Goal: Task Accomplishment & Management: Manage account settings

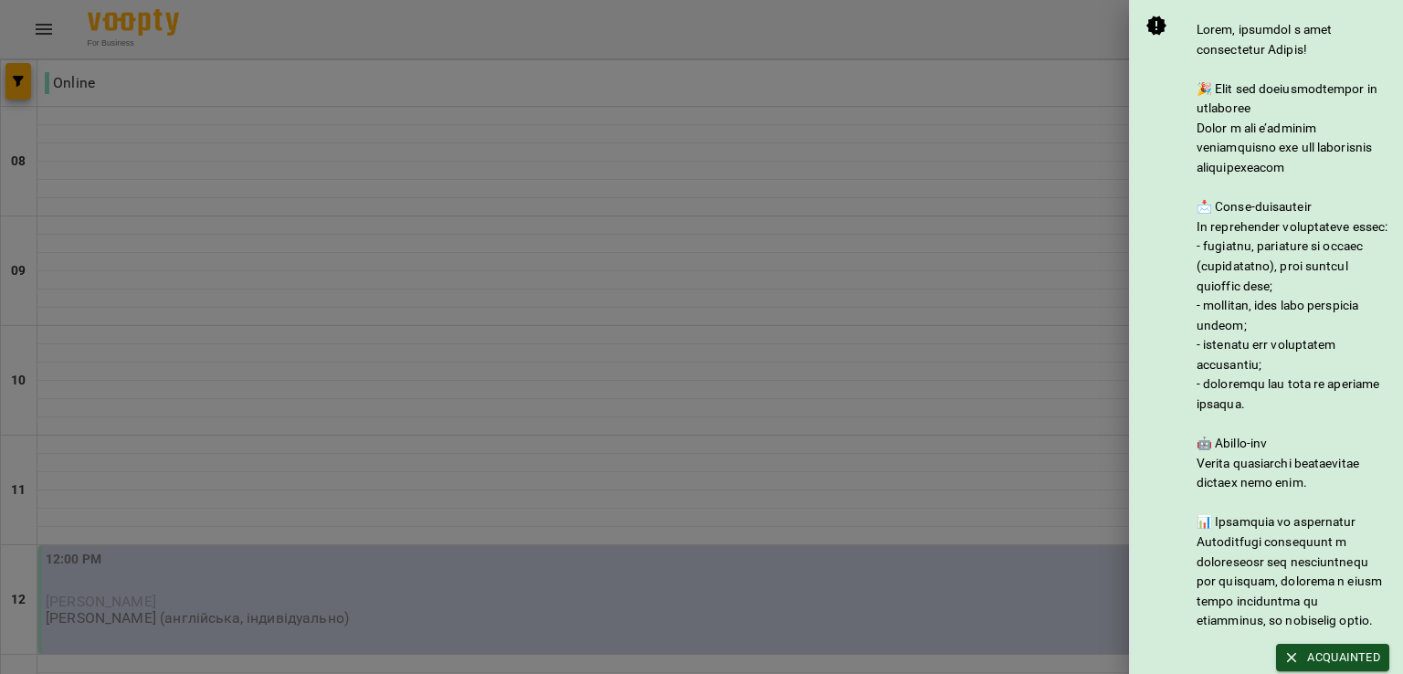
scroll to position [408, 0]
click at [918, 80] on div at bounding box center [701, 337] width 1403 height 674
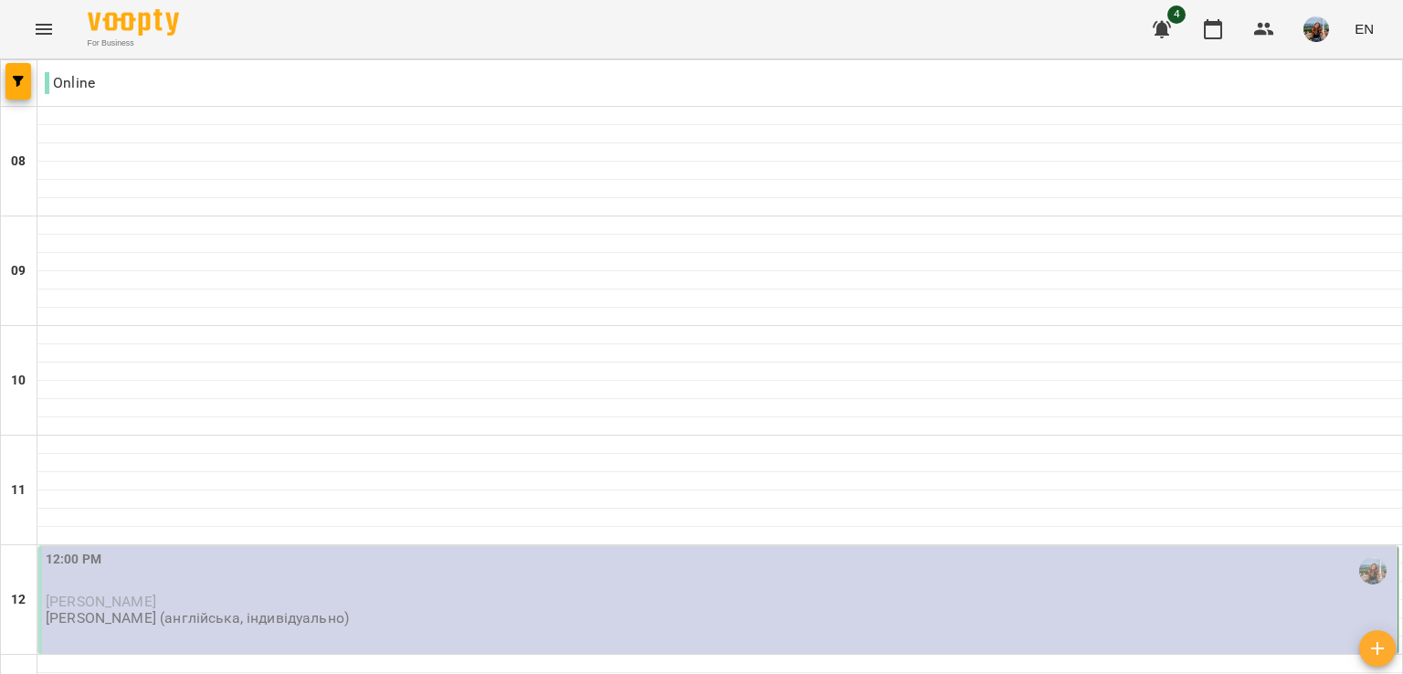
click at [1317, 35] on img "button" at bounding box center [1316, 29] width 26 height 26
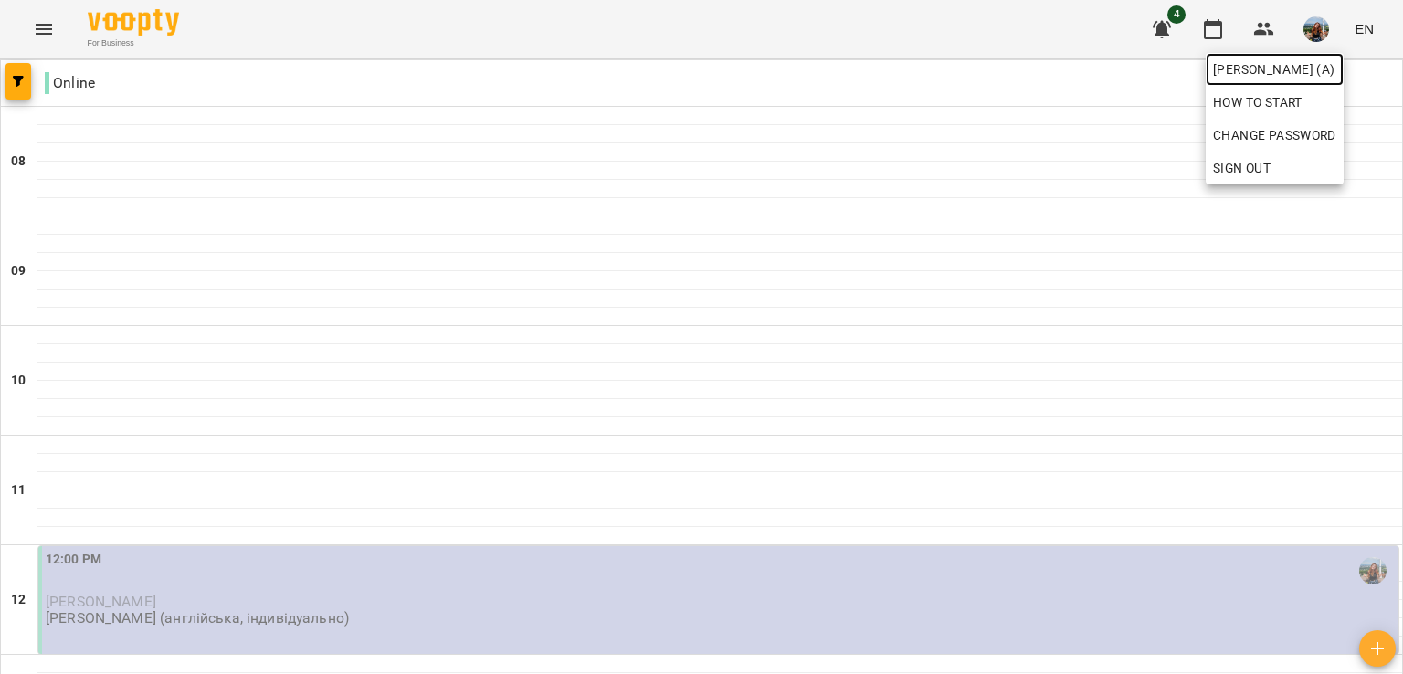
click at [1295, 70] on span "[PERSON_NAME] (а)" at bounding box center [1274, 69] width 123 height 22
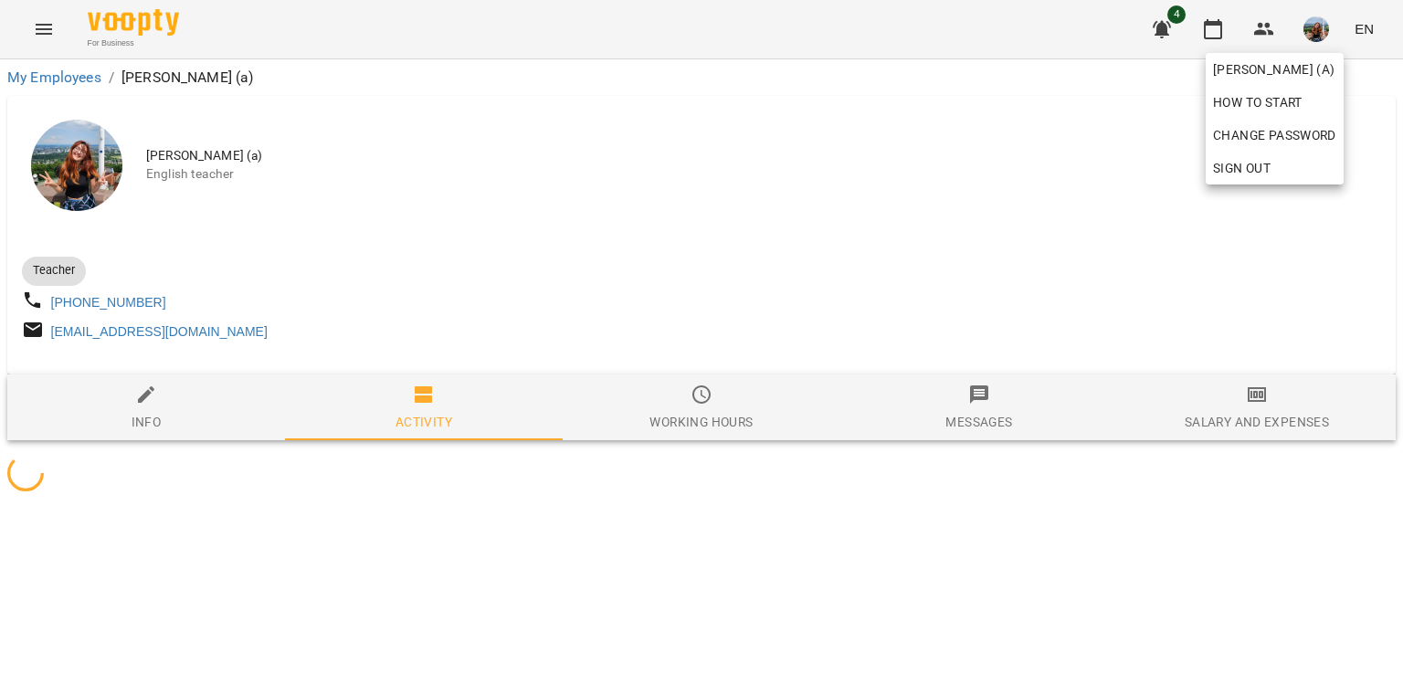
click at [727, 425] on div at bounding box center [701, 337] width 1403 height 674
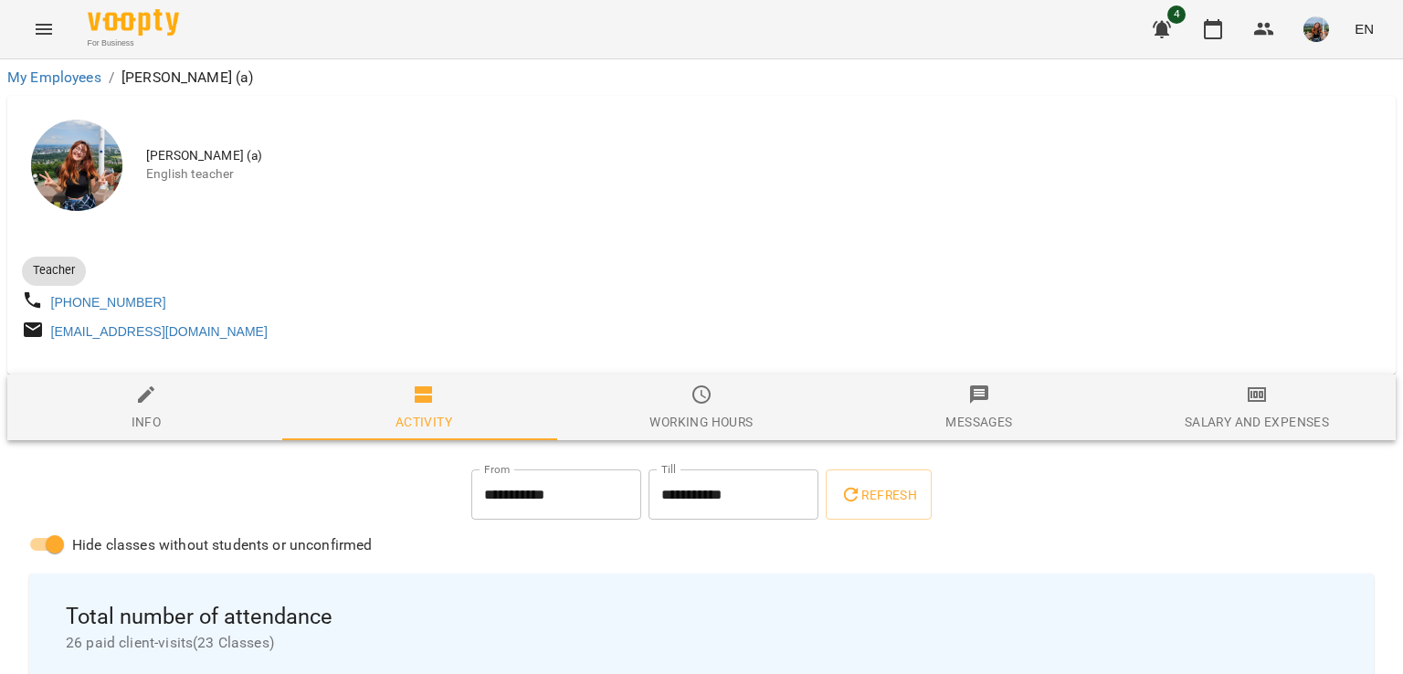
click at [711, 432] on div "Working hours" at bounding box center [700, 422] width 103 height 22
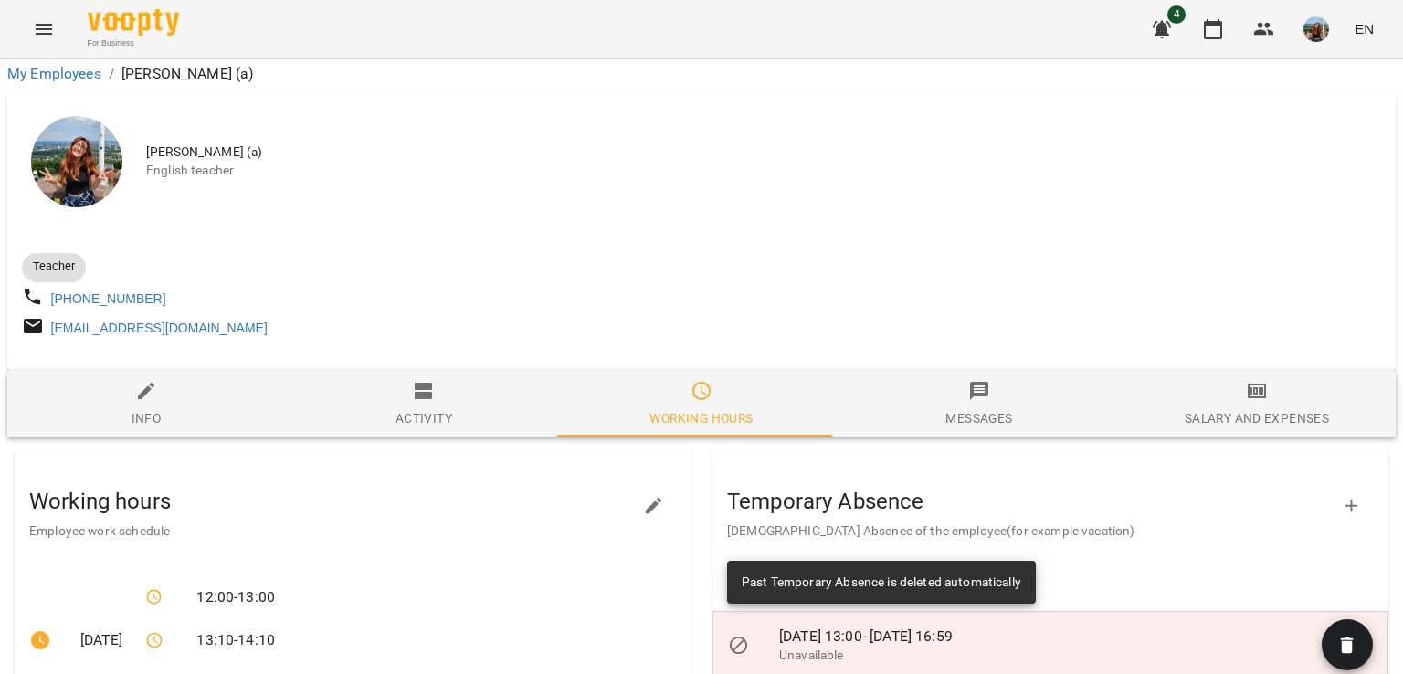
scroll to position [390, 0]
click at [650, 495] on icon "button" at bounding box center [654, 506] width 22 height 22
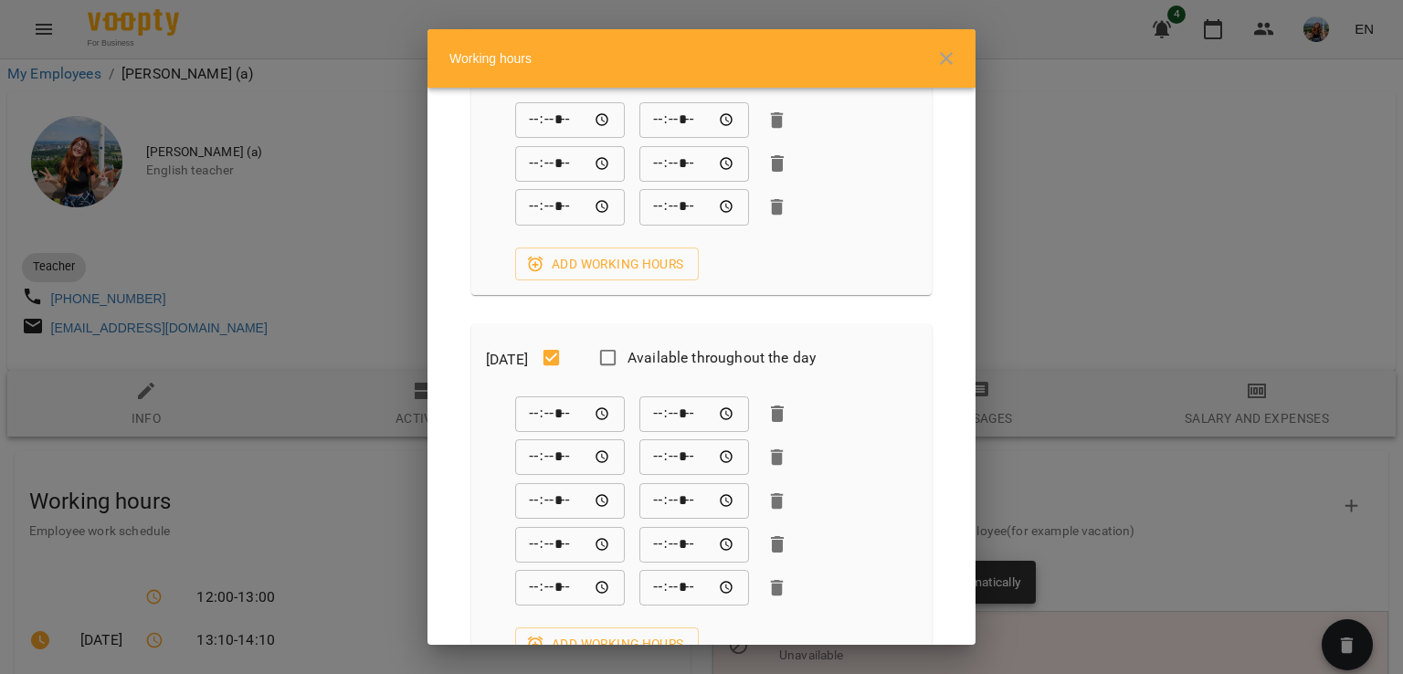
scroll to position [183, 0]
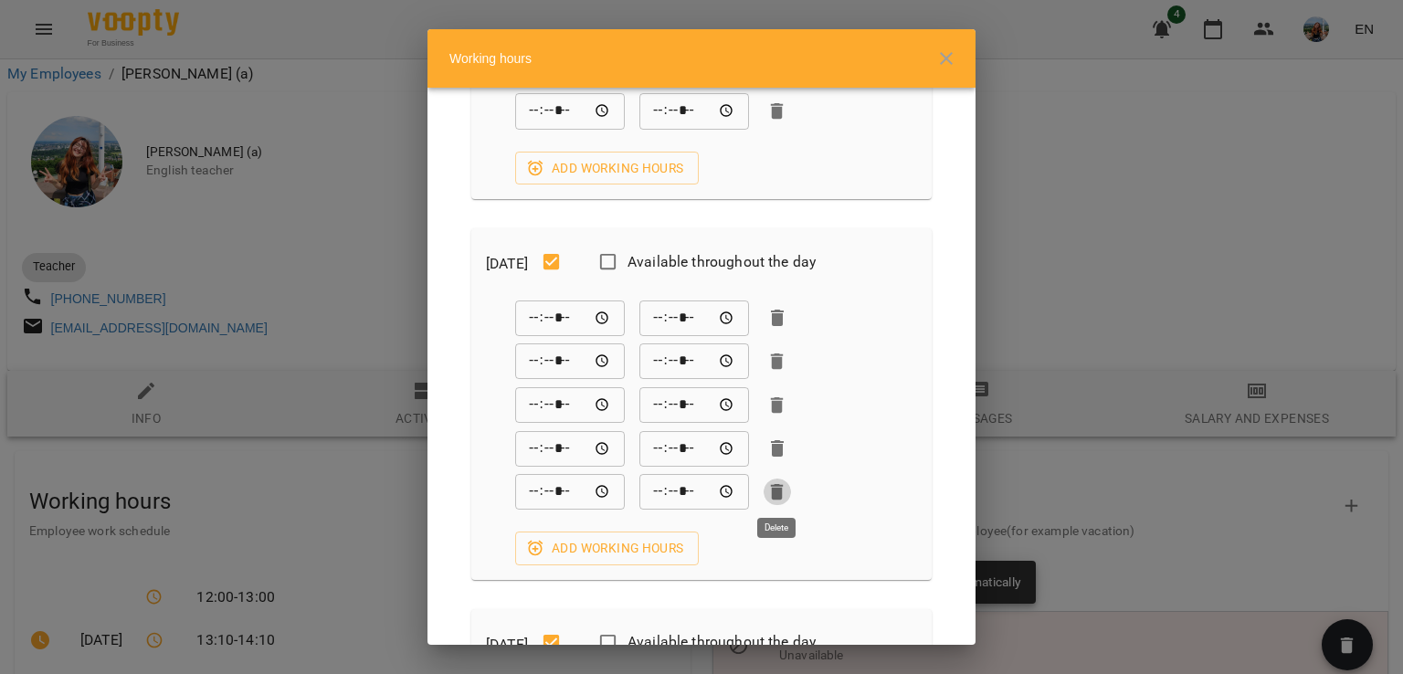
click at [776, 496] on icon "button" at bounding box center [777, 492] width 13 height 16
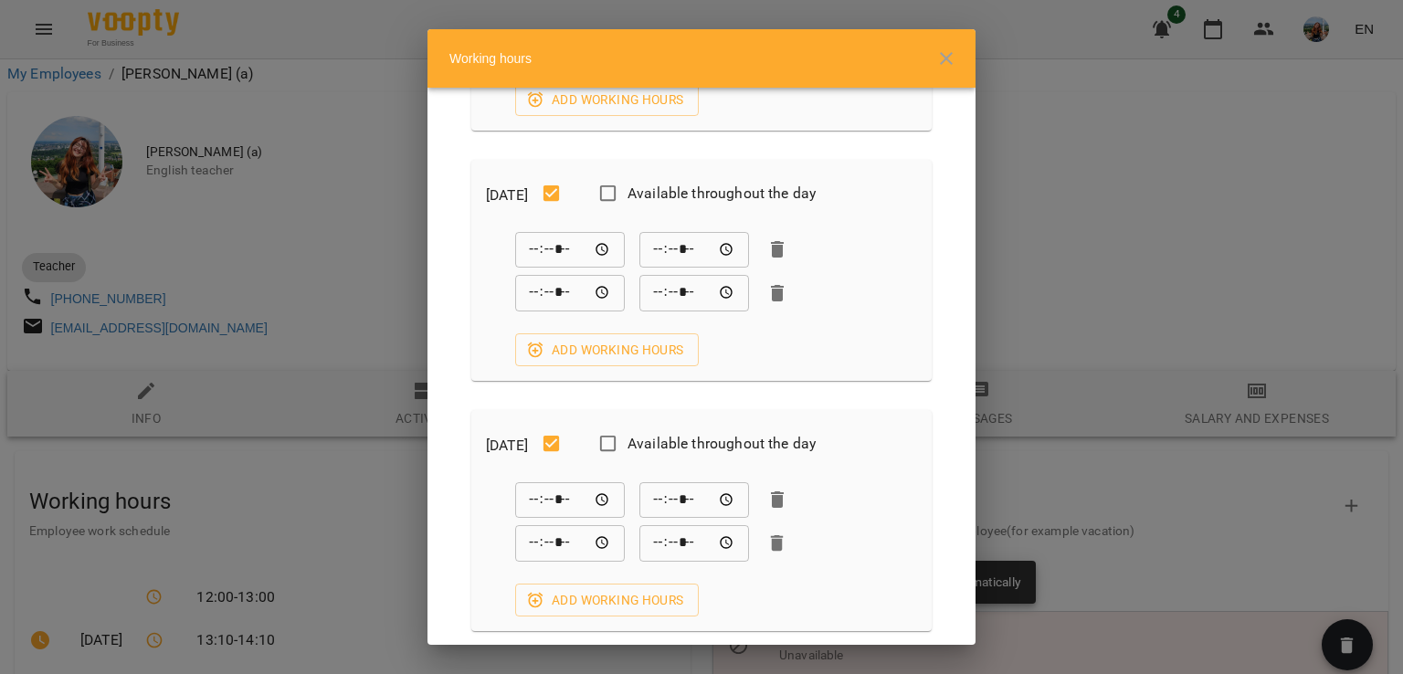
scroll to position [1461, 0]
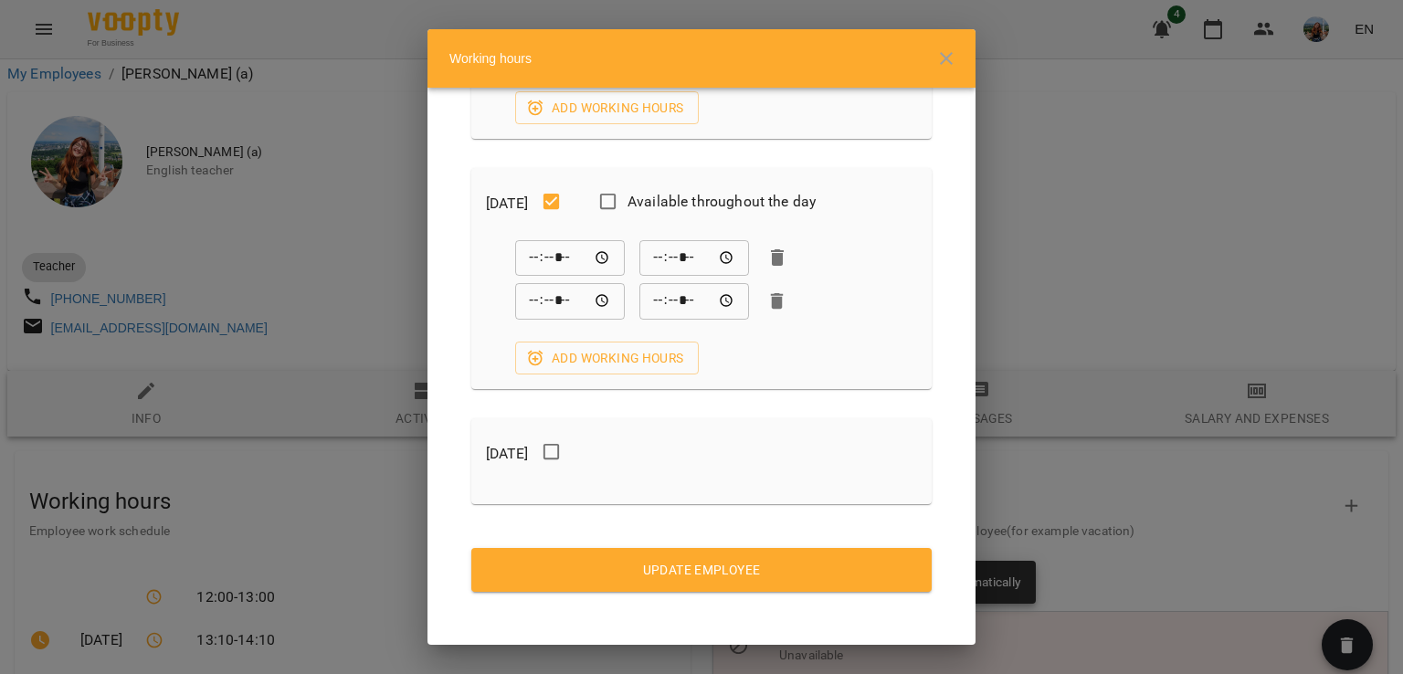
click at [745, 563] on span "Update Employee" at bounding box center [701, 570] width 431 height 22
